Goal: Transaction & Acquisition: Obtain resource

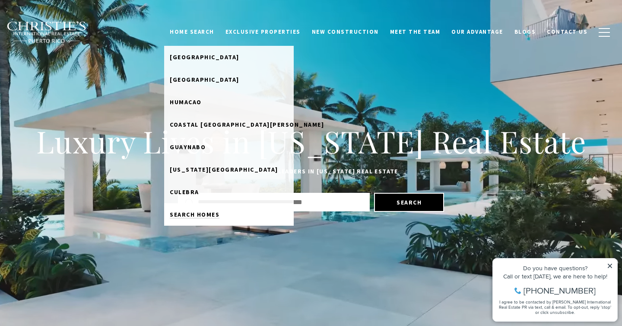
click at [205, 216] on span "Search Homes" at bounding box center [195, 214] width 50 height 8
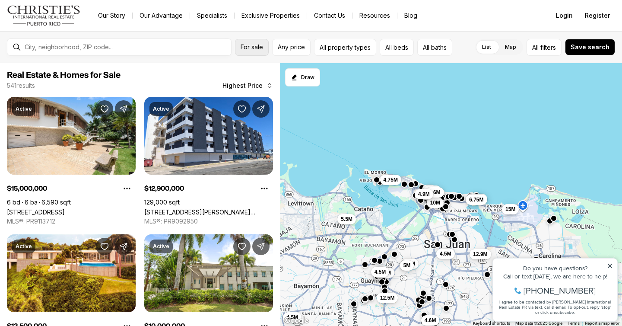
click at [261, 48] on span "For sale" at bounding box center [252, 47] width 22 height 7
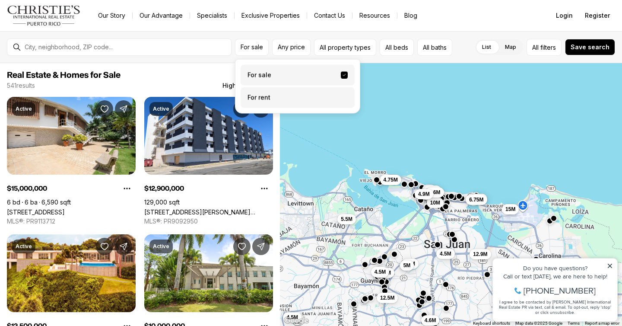
click at [264, 96] on label "For rent" at bounding box center [298, 97] width 114 height 21
click at [341, 94] on button "For rent" at bounding box center [344, 94] width 7 height 0
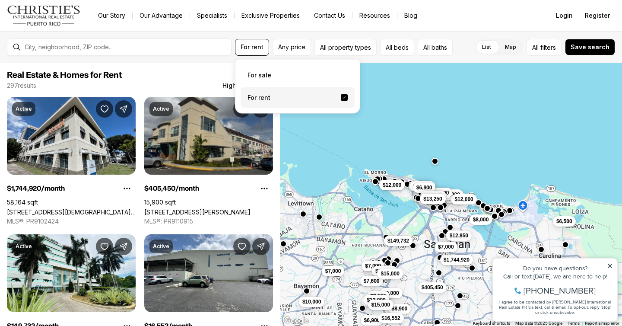
click at [323, 141] on div "$8,000 $6,500 $12,850 $1,744,920 $7,000 $10,000 $8,000 $12,000 $15,000 $12,000 …" at bounding box center [451, 194] width 342 height 263
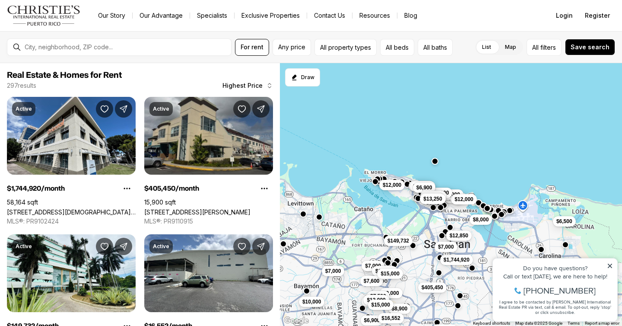
click at [613, 269] on div "Do you have questions? Call or text today, we are here to help! 347-797-5825 I …" at bounding box center [555, 289] width 124 height 63
click at [610, 265] on icon at bounding box center [610, 266] width 6 height 6
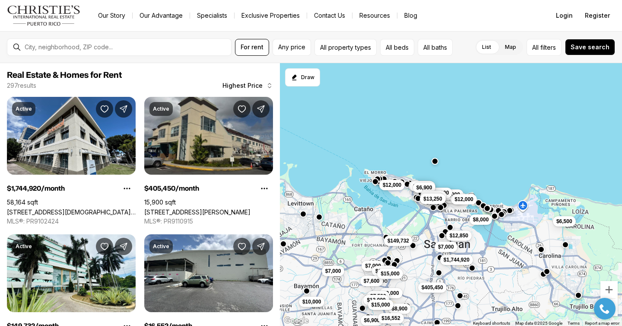
click at [610, 294] on html "Property added to favorites View 3 saved properties Property added to favorites…" at bounding box center [605, 308] width 30 height 30
click at [610, 292] on button "Zoom in" at bounding box center [609, 289] width 17 height 17
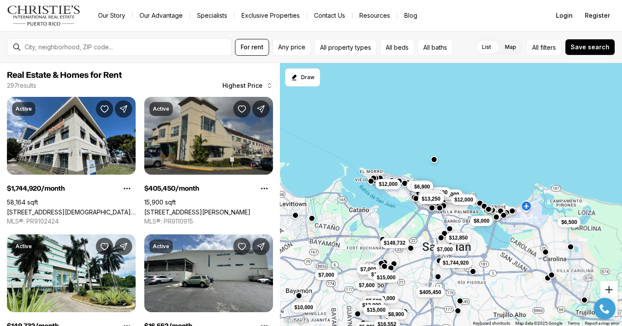
click at [610, 292] on button "Zoom in" at bounding box center [609, 289] width 17 height 17
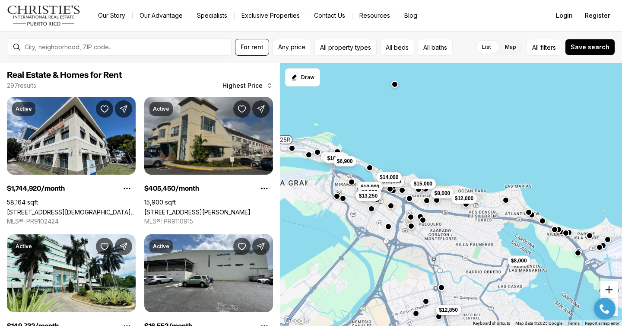
click at [610, 290] on button "Zoom in" at bounding box center [609, 289] width 17 height 17
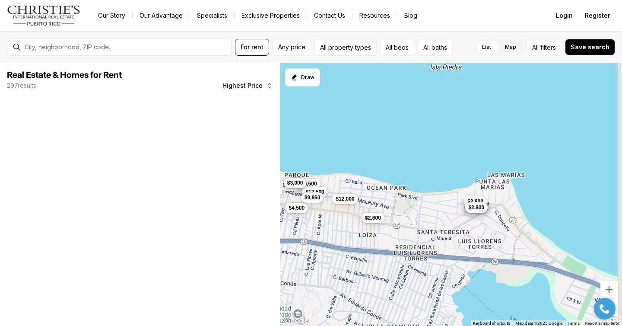
drag, startPoint x: 563, startPoint y: 236, endPoint x: 442, endPoint y: 240, distance: 121.5
click at [442, 240] on div "$8,000 $3,750 $5,985 $2,900 $4,200 $4,500 $3,400 $4,300 $2,400 $3,450 $15,000 $…" at bounding box center [451, 194] width 342 height 263
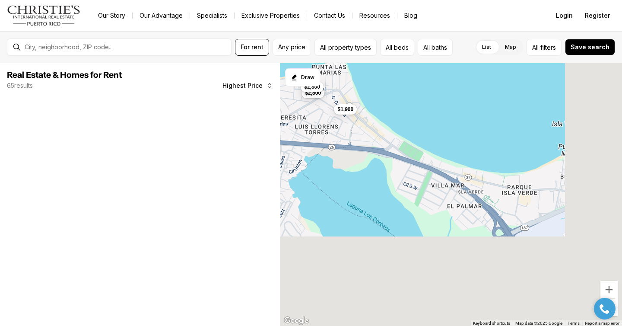
drag, startPoint x: 505, startPoint y: 293, endPoint x: 344, endPoint y: 178, distance: 197.3
click at [344, 178] on div "$12,000 $4,500 $2,600 $2,800 $6,500 $12,500 $2,800 $9,950 $1,900 $1,475 $1,275 …" at bounding box center [451, 194] width 342 height 263
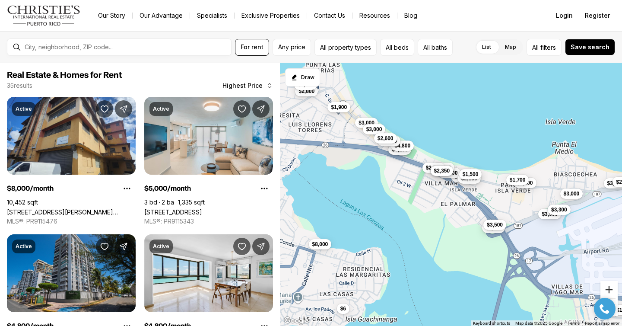
click at [608, 285] on button "Zoom in" at bounding box center [609, 289] width 17 height 17
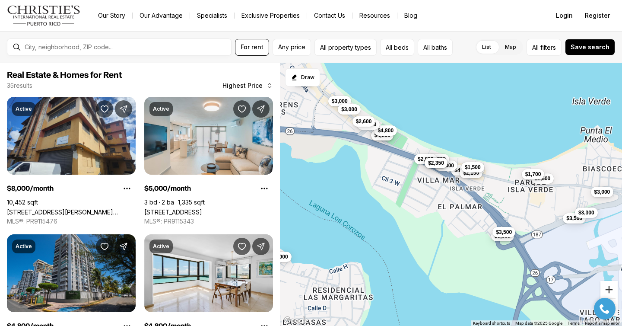
click at [608, 285] on button "Zoom in" at bounding box center [609, 289] width 17 height 17
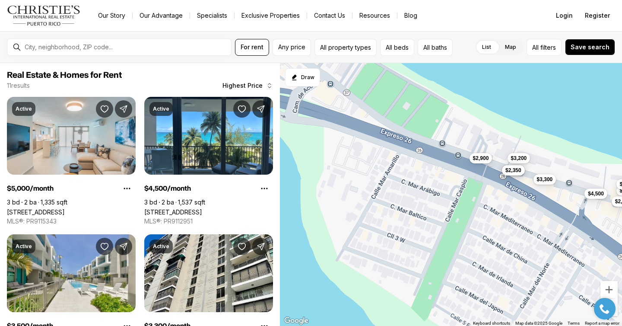
drag, startPoint x: 353, startPoint y: 178, endPoint x: 488, endPoint y: 264, distance: 160.6
click at [488, 265] on div "$4,500 $3,300 $3,200 $2,900 $2,400 $2,350 $5,000 $3,500 $2,400 $2,150 $1,500" at bounding box center [451, 194] width 342 height 263
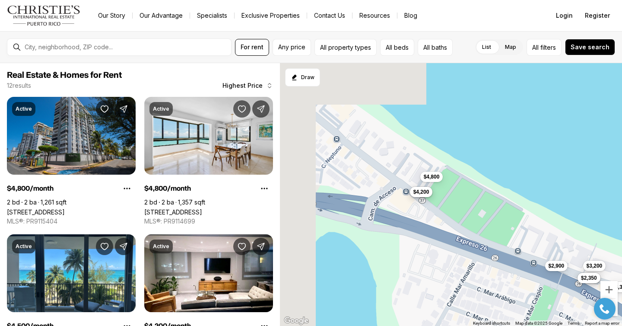
drag, startPoint x: 338, startPoint y: 155, endPoint x: 414, endPoint y: 265, distance: 133.3
click at [414, 266] on div "$4,500 $3,300 $3,200 $2,900 $2,400 $2,350 $2,400 $2,150 $1,500 $4,800 $4,800 $4…" at bounding box center [451, 194] width 342 height 263
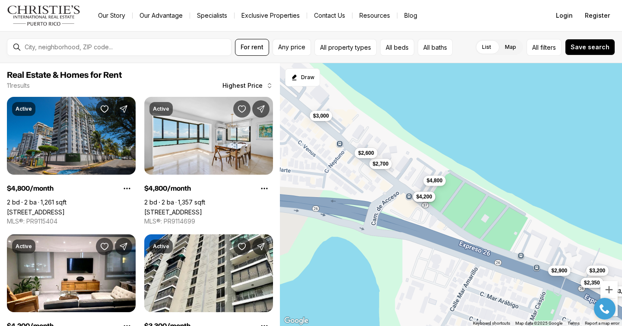
click at [436, 178] on span "$4,800" at bounding box center [435, 180] width 16 height 7
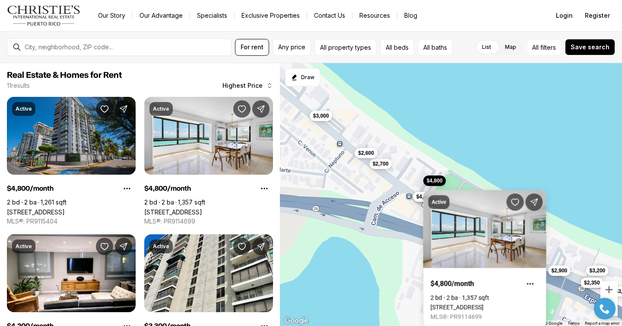
click at [401, 219] on div "$3,300 $3,200 $2,900 $2,400 $2,350 $4,800 $4,800 $4,200 $3,000 $2,700 $2,600" at bounding box center [451, 194] width 342 height 263
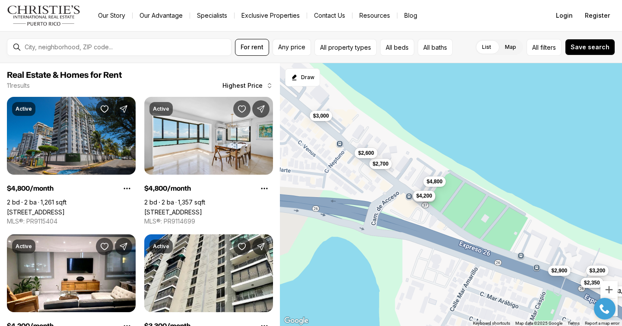
click at [420, 198] on span "$4,200" at bounding box center [425, 195] width 16 height 7
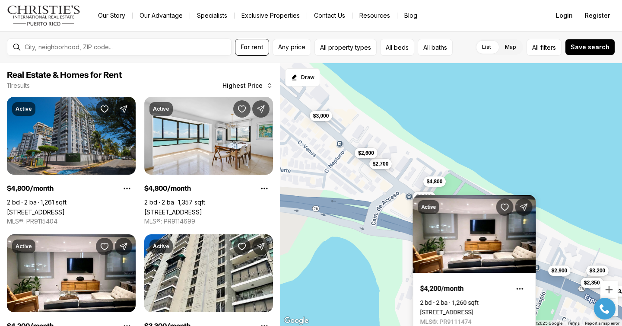
click at [367, 262] on div "$3,300 $3,200 $2,900 $2,400 $2,350 $4,800 $4,800 $4,200 $3,000 $2,700 $2,600" at bounding box center [451, 194] width 342 height 263
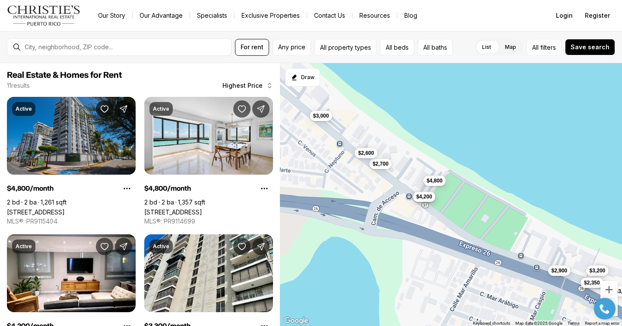
click at [441, 176] on button "$4,800" at bounding box center [434, 180] width 23 height 10
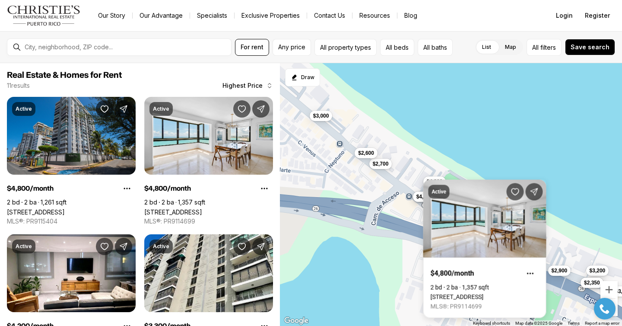
click at [468, 140] on div "$3,300 $3,200 $2,900 $2,400 $2,350 $4,800 $4,800 $4,200 $3,000 $2,700 $2,600" at bounding box center [451, 194] width 342 height 263
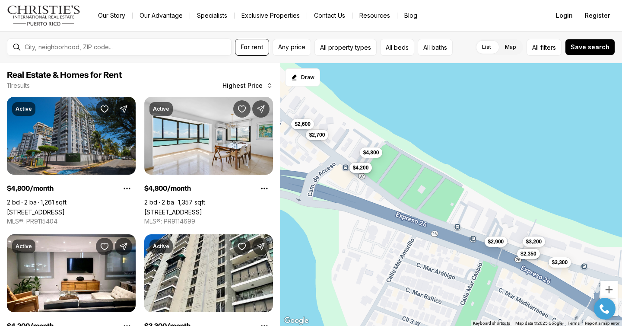
drag, startPoint x: 524, startPoint y: 204, endPoint x: 367, endPoint y: 142, distance: 169.2
click at [371, 142] on div "$3,300 $3,200 $2,900 $2,400 $2,350 $4,800 $4,800 $4,200 $3,000 $2,700 $2,600" at bounding box center [451, 194] width 342 height 263
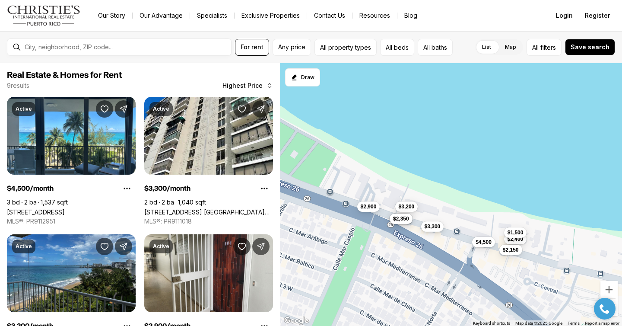
click at [430, 226] on span "$3,300" at bounding box center [433, 226] width 16 height 7
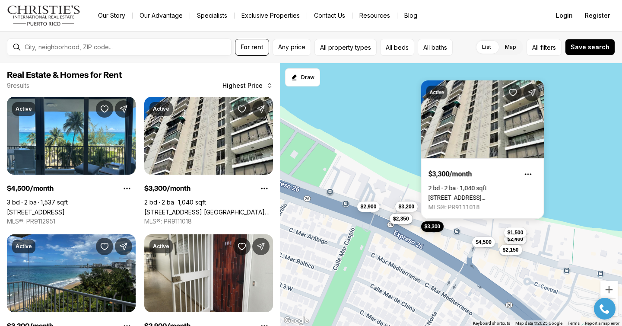
click at [540, 284] on div "$3,300 $3,200 $2,900 $2,400 $2,350 $4,500 $2,400 $2,150 $1,500" at bounding box center [451, 194] width 342 height 263
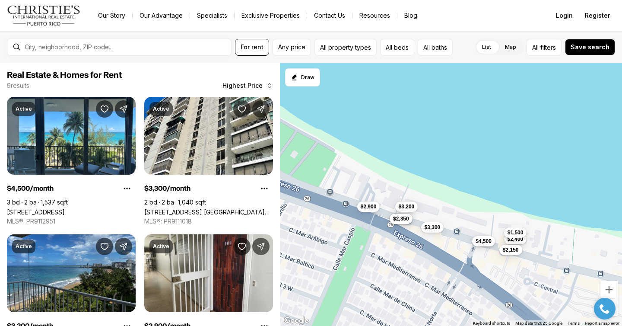
click at [482, 246] on div "$4,500" at bounding box center [483, 241] width 23 height 10
click at [482, 242] on span "$4,500" at bounding box center [484, 240] width 16 height 7
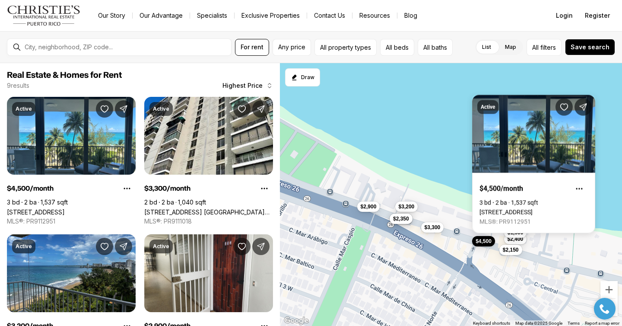
click at [509, 266] on div "$3,300 $3,200 $2,900 $2,400 $2,350 $4,500 $2,400 $2,150 $1,500" at bounding box center [451, 194] width 342 height 263
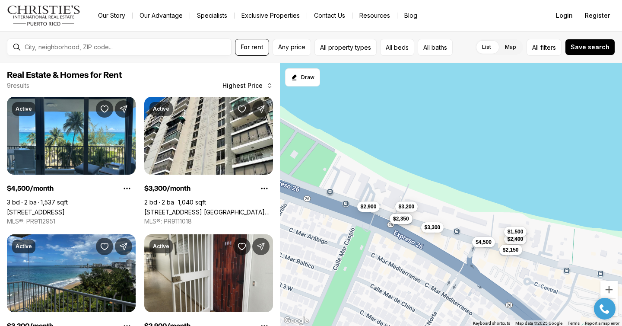
click at [513, 231] on span "$1,500" at bounding box center [516, 231] width 16 height 7
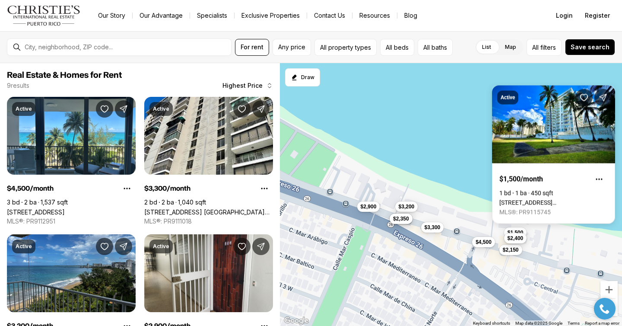
click at [516, 240] on span "$2,400" at bounding box center [516, 238] width 16 height 7
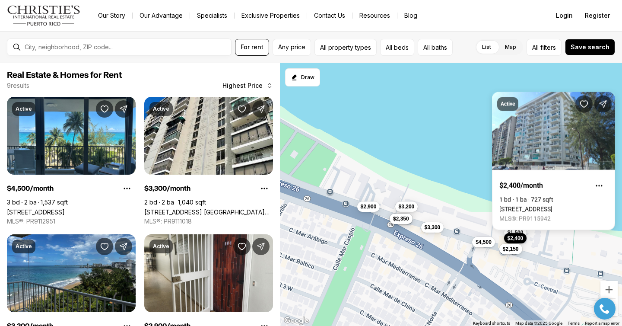
click at [512, 251] on span "$2,150" at bounding box center [511, 248] width 16 height 7
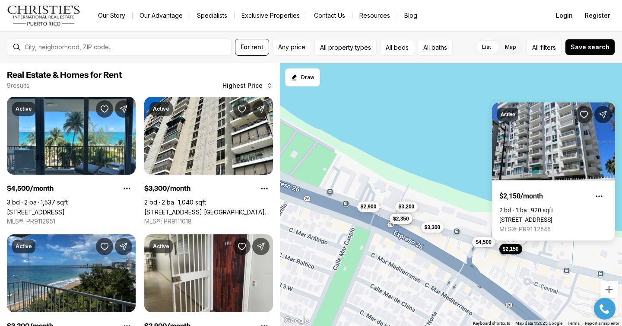
click at [446, 283] on div "$3,300 $3,200 $2,900 $2,400 $2,350 $4,500 $2,400 $2,150 $1,500" at bounding box center [451, 194] width 342 height 263
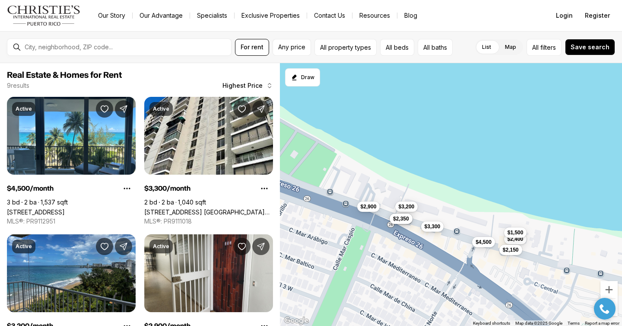
click at [425, 230] on button "$3,300" at bounding box center [432, 226] width 23 height 10
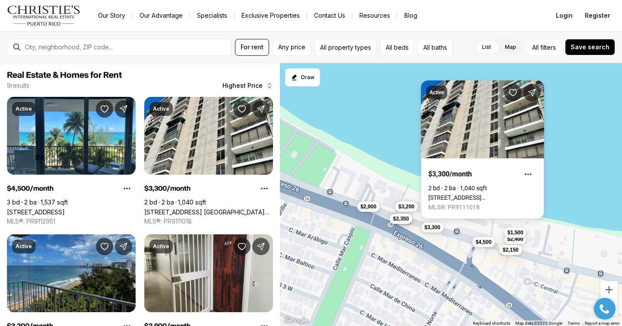
click at [392, 151] on div "$3,300 $3,200 $2,900 $2,400 $2,350 $4,500 $2,400 $2,150 $1,500" at bounding box center [451, 194] width 342 height 263
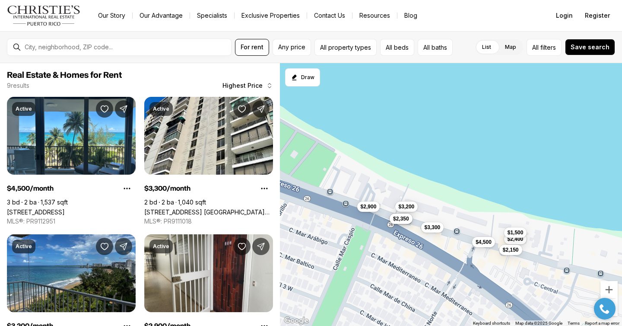
click at [403, 212] on div "$3,300 $3,200 $2,900 $2,400 $2,350 $4,500 $2,400 $2,150 $1,500" at bounding box center [451, 194] width 342 height 263
click at [403, 217] on span "$2,350" at bounding box center [401, 217] width 16 height 7
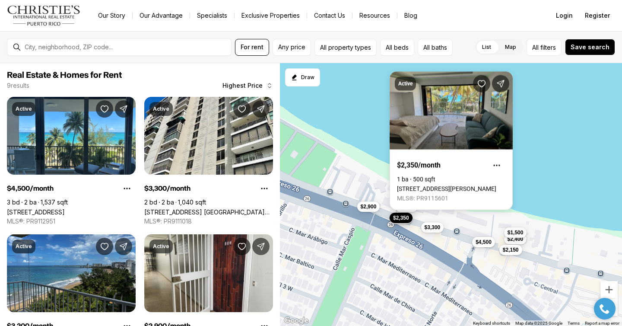
click at [366, 147] on div "$3,300 $3,200 $2,900 $2,400 $2,350 $4,500 $2,400 $2,150 $1,500" at bounding box center [451, 194] width 342 height 263
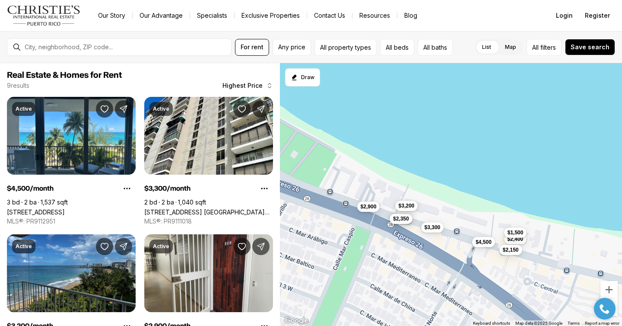
click at [403, 205] on span "$3,200" at bounding box center [407, 205] width 16 height 7
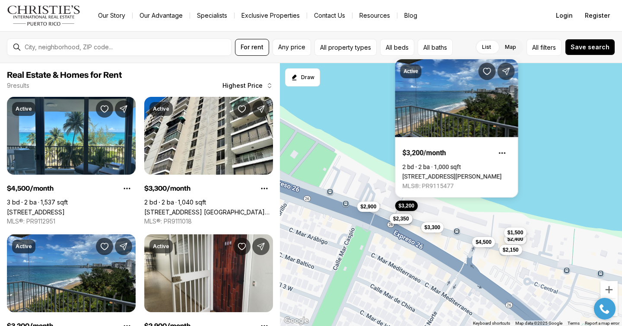
click at [345, 149] on div "$3,300 $3,200 $2,900 $2,400 $2,350 $4,500 $2,400 $2,150 $1,500" at bounding box center [451, 194] width 342 height 263
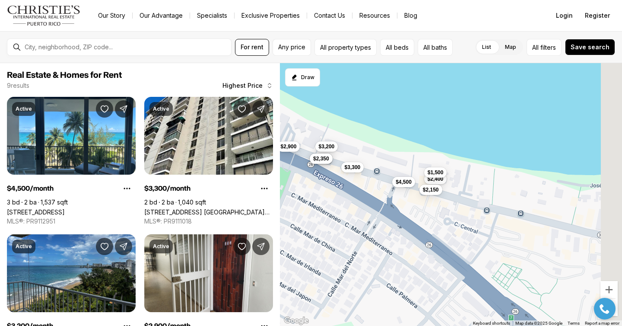
drag, startPoint x: 517, startPoint y: 282, endPoint x: 343, endPoint y: 175, distance: 204.0
click at [343, 175] on div "$3,300 $3,200 $2,900 $2,400 $2,350 $4,500 $2,400 $2,150 $1,500" at bounding box center [451, 194] width 342 height 263
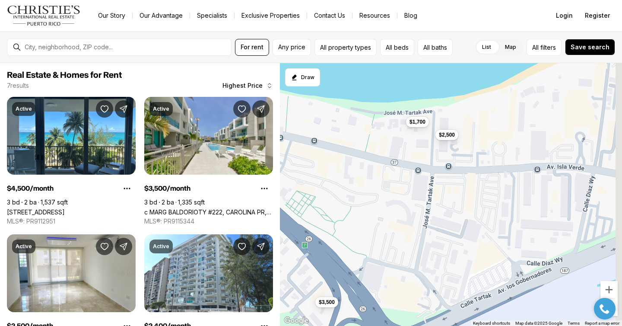
drag, startPoint x: 516, startPoint y: 246, endPoint x: 368, endPoint y: 224, distance: 149.8
click at [368, 224] on div "$4,500 $2,400 $2,150 $1,500 $3,500 $2,500 $1,700" at bounding box center [451, 194] width 342 height 263
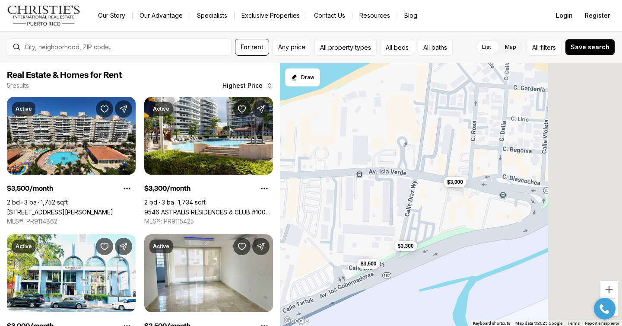
drag, startPoint x: 503, startPoint y: 210, endPoint x: 366, endPoint y: 210, distance: 136.6
click at [367, 210] on div "$2,500 $1,700 $3,500 $3,300 $3,000" at bounding box center [451, 194] width 342 height 263
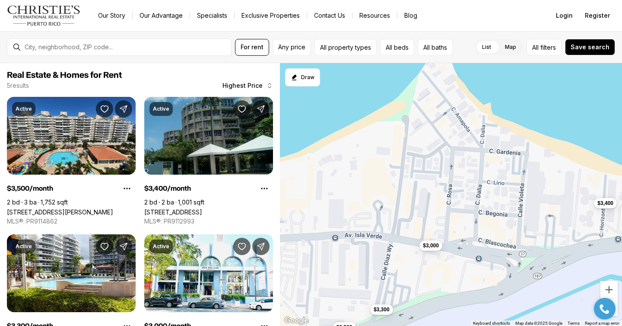
drag, startPoint x: 368, startPoint y: 215, endPoint x: 390, endPoint y: 270, distance: 58.6
click at [390, 271] on div "$3,500 $3,300 $3,000 $3,400 $2,600" at bounding box center [451, 194] width 342 height 263
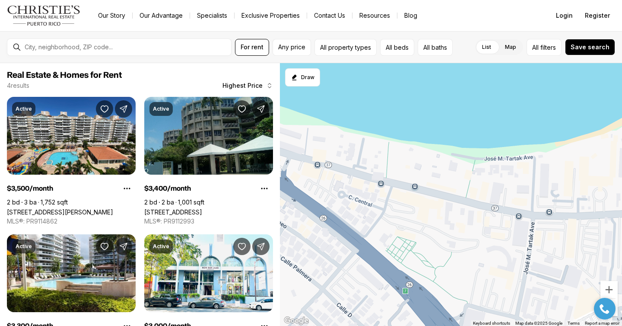
drag, startPoint x: 310, startPoint y: 190, endPoint x: 622, endPoint y: 159, distance: 313.5
click at [622, 160] on div "$3,500 $3,300 $3,000 $3,400" at bounding box center [451, 194] width 342 height 263
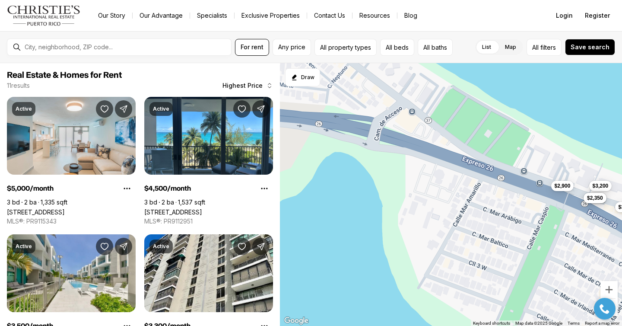
drag, startPoint x: 316, startPoint y: 144, endPoint x: 549, endPoint y: 241, distance: 252.5
click at [549, 242] on div "$5,000 $4,500 $3,500 $3,300 $3,200 $2,900 $2,400 $2,400 $2,350 $2,150 $1,500" at bounding box center [451, 194] width 342 height 263
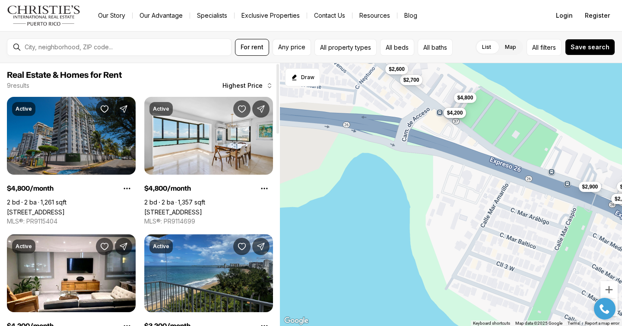
click at [65, 208] on link "4123 ISLA VERDE AVE #1703, CAROLINA PR, 00979" at bounding box center [36, 211] width 58 height 7
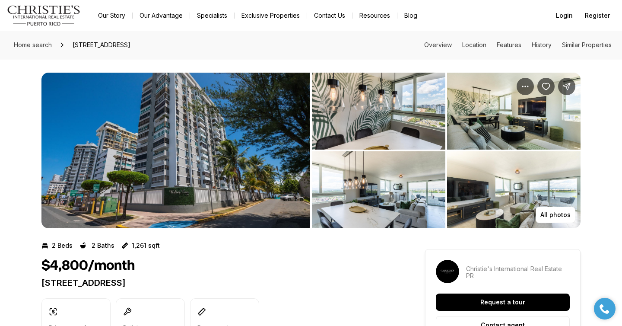
click at [224, 132] on img "View image gallery" at bounding box center [175, 151] width 269 height 156
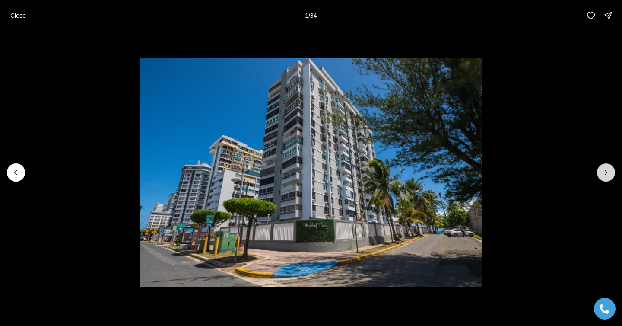
click at [606, 175] on icon "Next slide" at bounding box center [606, 172] width 9 height 9
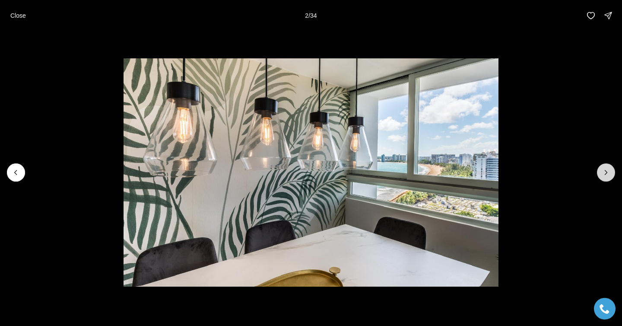
click at [606, 175] on icon "Next slide" at bounding box center [606, 172] width 9 height 9
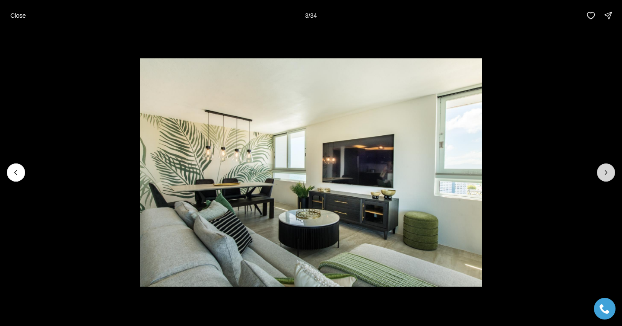
click at [606, 175] on icon "Next slide" at bounding box center [606, 172] width 9 height 9
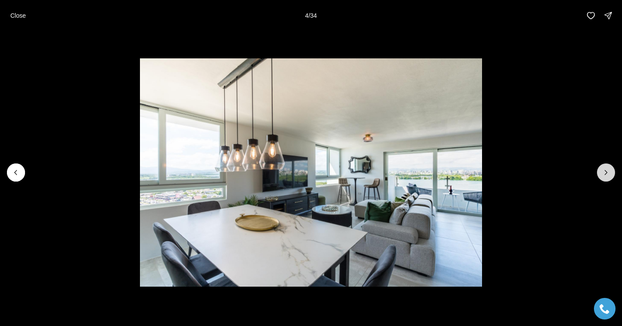
click at [606, 175] on icon "Next slide" at bounding box center [606, 172] width 9 height 9
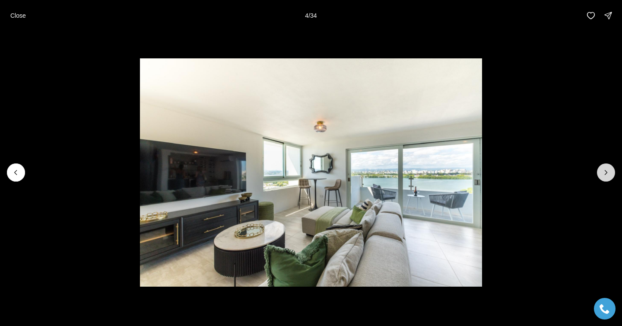
click at [606, 175] on icon "Next slide" at bounding box center [606, 172] width 9 height 9
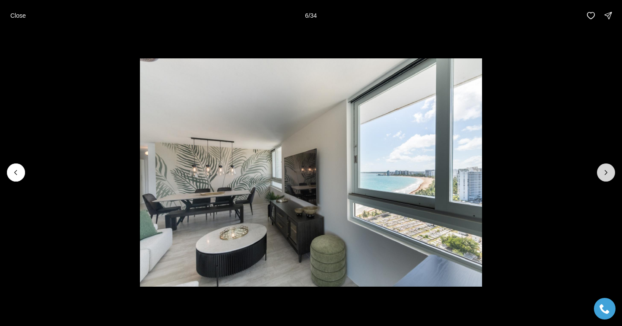
click at [606, 175] on icon "Next slide" at bounding box center [606, 172] width 9 height 9
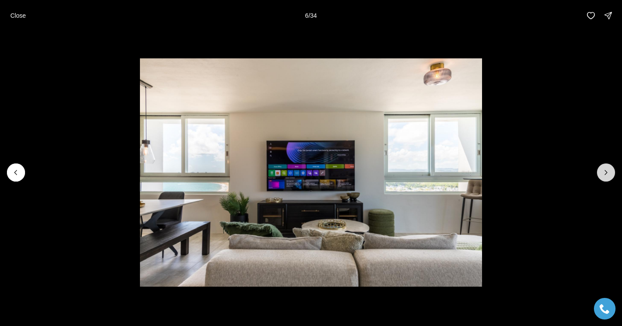
click at [606, 175] on icon "Next slide" at bounding box center [606, 172] width 9 height 9
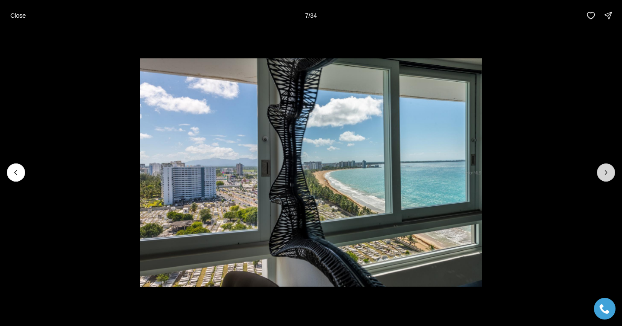
click at [606, 175] on icon "Next slide" at bounding box center [606, 172] width 9 height 9
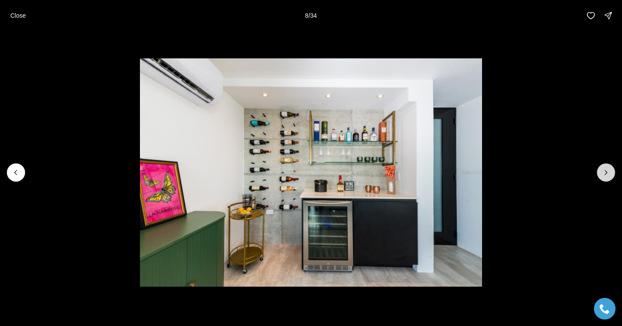
click at [606, 175] on icon "Next slide" at bounding box center [606, 172] width 9 height 9
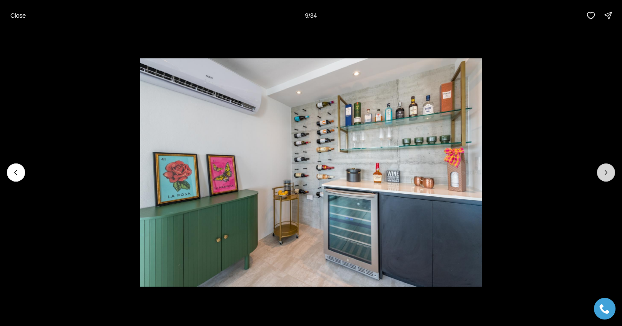
click at [606, 175] on icon "Next slide" at bounding box center [606, 172] width 9 height 9
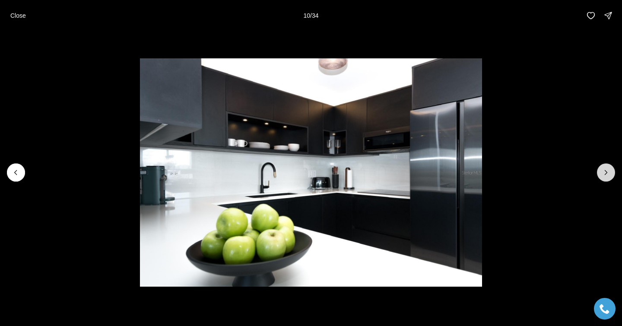
click at [606, 175] on icon "Next slide" at bounding box center [606, 172] width 9 height 9
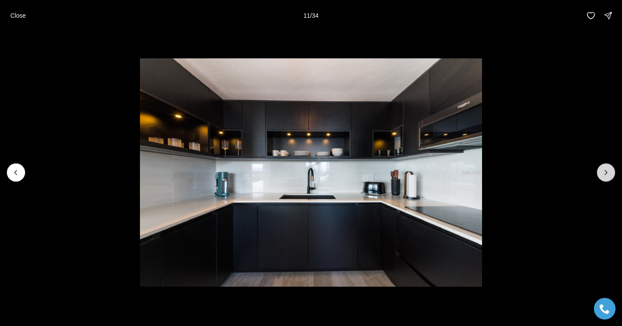
click at [606, 175] on icon "Next slide" at bounding box center [606, 172] width 9 height 9
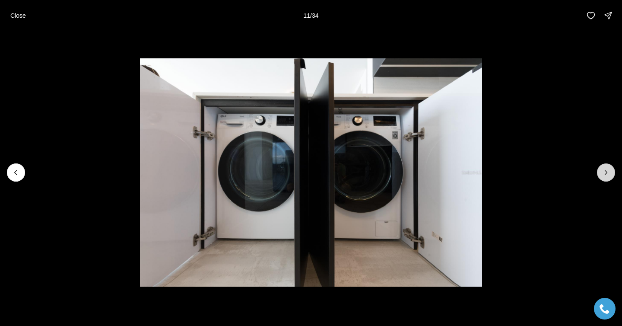
click at [606, 175] on icon "Next slide" at bounding box center [606, 172] width 9 height 9
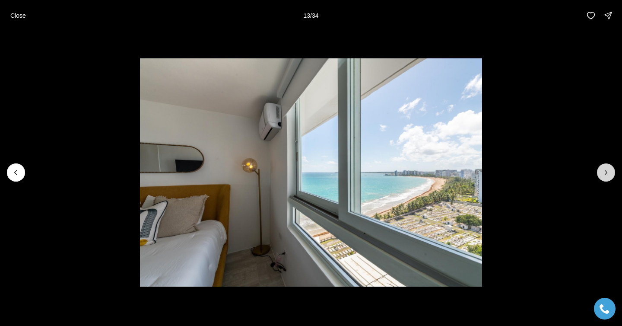
click at [606, 175] on icon "Next slide" at bounding box center [606, 172] width 9 height 9
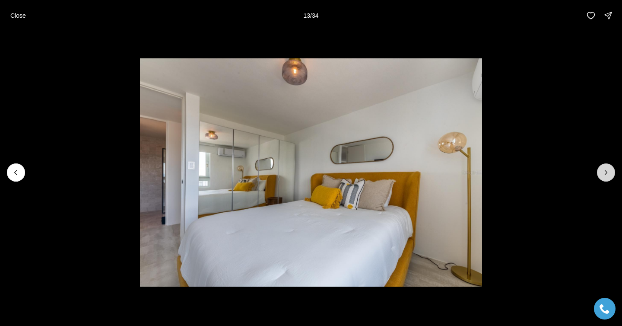
click at [606, 175] on icon "Next slide" at bounding box center [606, 172] width 9 height 9
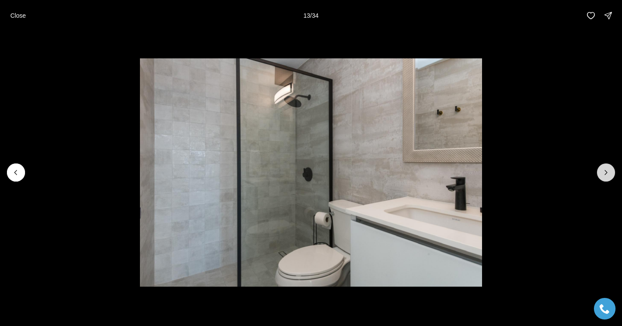
click at [606, 175] on icon "Next slide" at bounding box center [606, 172] width 9 height 9
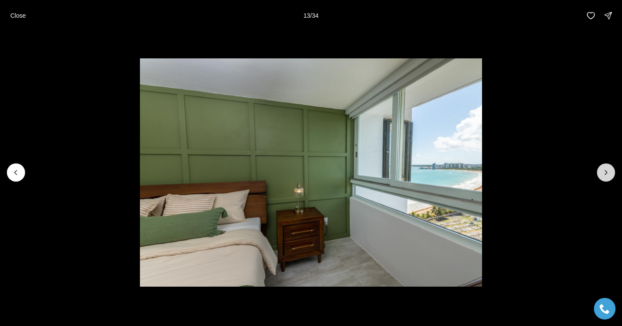
click at [606, 175] on icon "Next slide" at bounding box center [606, 172] width 9 height 9
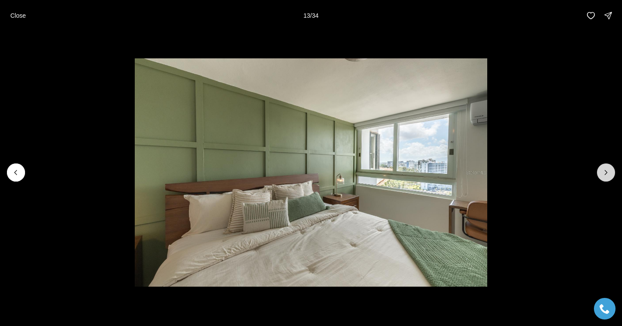
click at [606, 175] on icon "Next slide" at bounding box center [606, 172] width 9 height 9
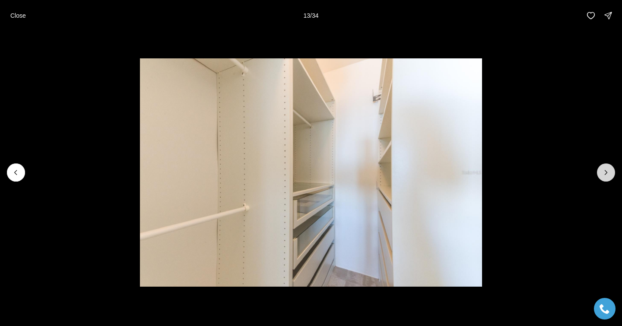
click at [606, 175] on icon "Next slide" at bounding box center [606, 172] width 9 height 9
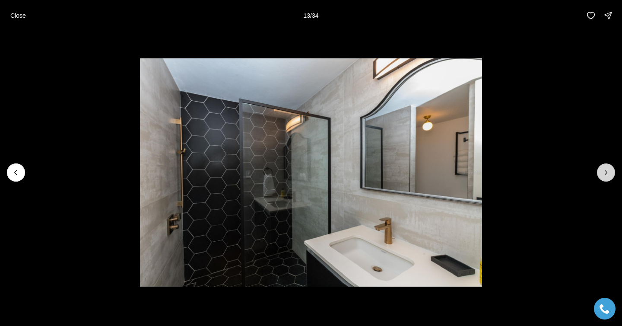
click at [606, 175] on icon "Next slide" at bounding box center [606, 172] width 9 height 9
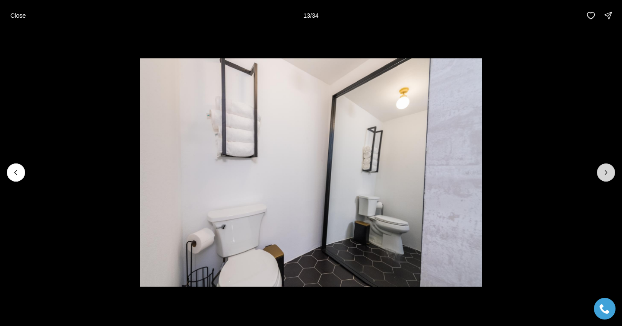
click at [606, 175] on icon "Next slide" at bounding box center [606, 172] width 9 height 9
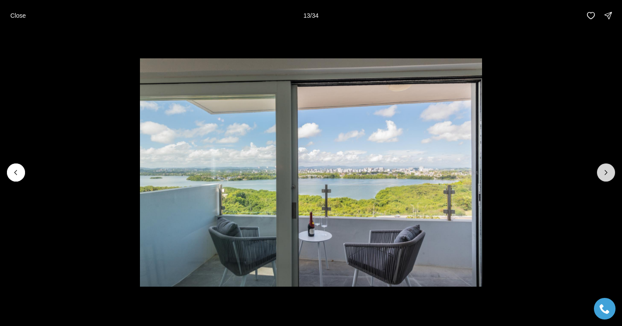
click at [606, 175] on icon "Next slide" at bounding box center [606, 172] width 9 height 9
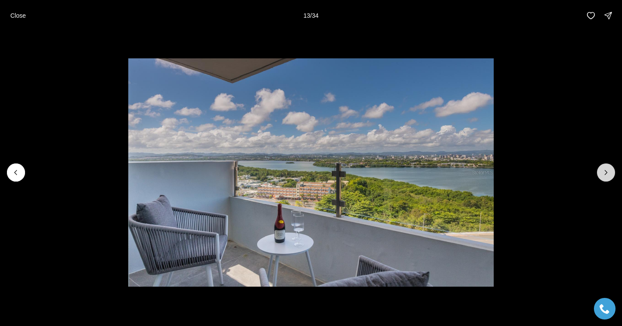
click at [606, 175] on icon "Next slide" at bounding box center [606, 172] width 9 height 9
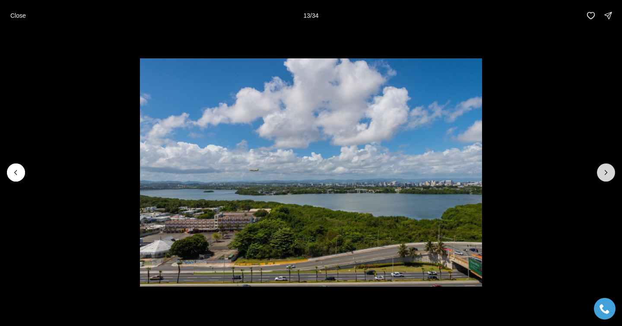
click at [606, 175] on icon "Next slide" at bounding box center [606, 172] width 9 height 9
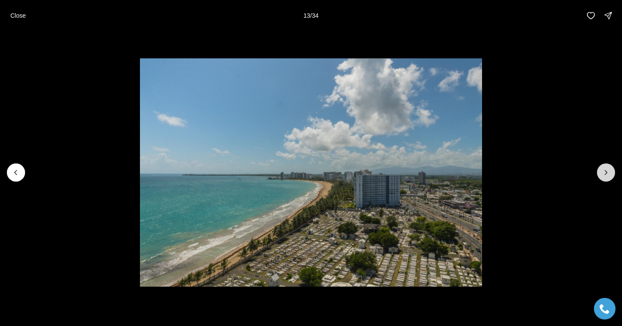
click at [606, 175] on icon "Next slide" at bounding box center [606, 172] width 9 height 9
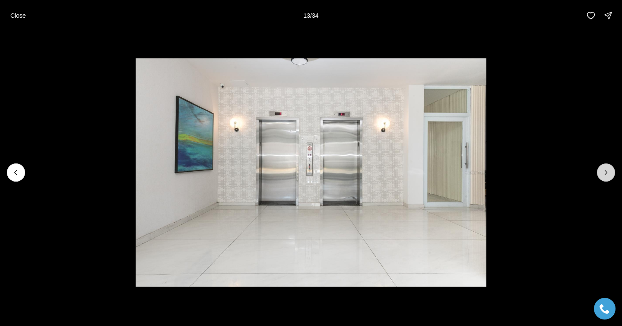
click at [606, 175] on icon "Next slide" at bounding box center [606, 172] width 9 height 9
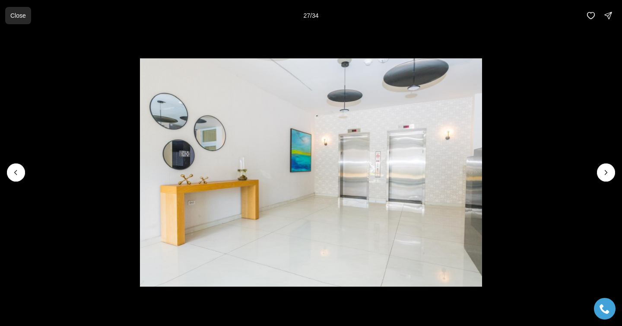
click at [19, 12] on p "Close" at bounding box center [18, 15] width 16 height 7
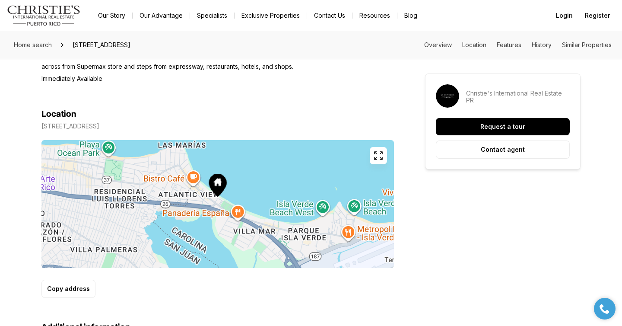
scroll to position [592, 0]
